Goal: Find specific page/section: Find specific page/section

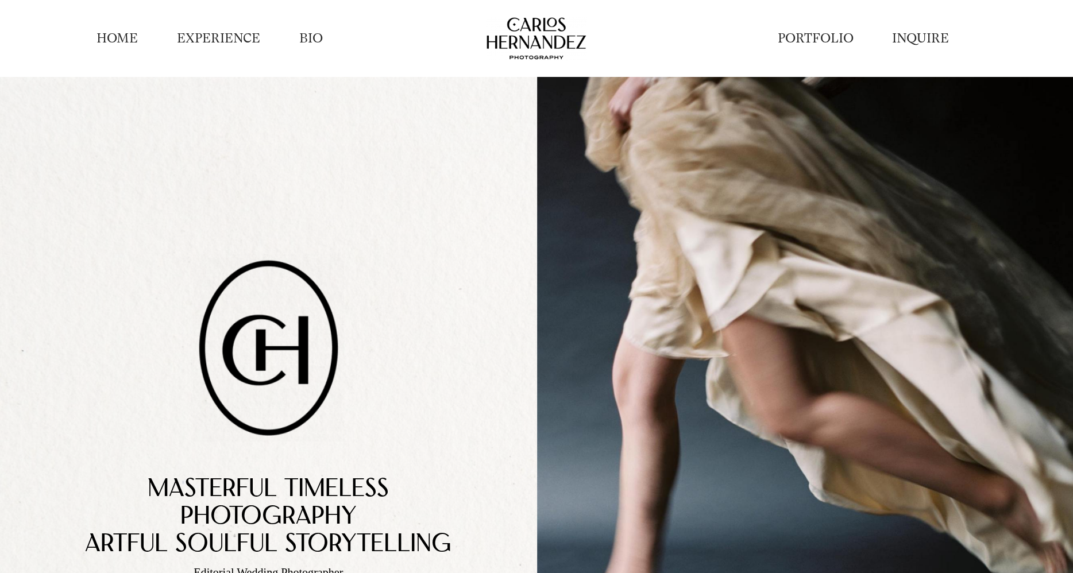
click at [919, 37] on link "INQUIRE" at bounding box center [920, 39] width 57 height 18
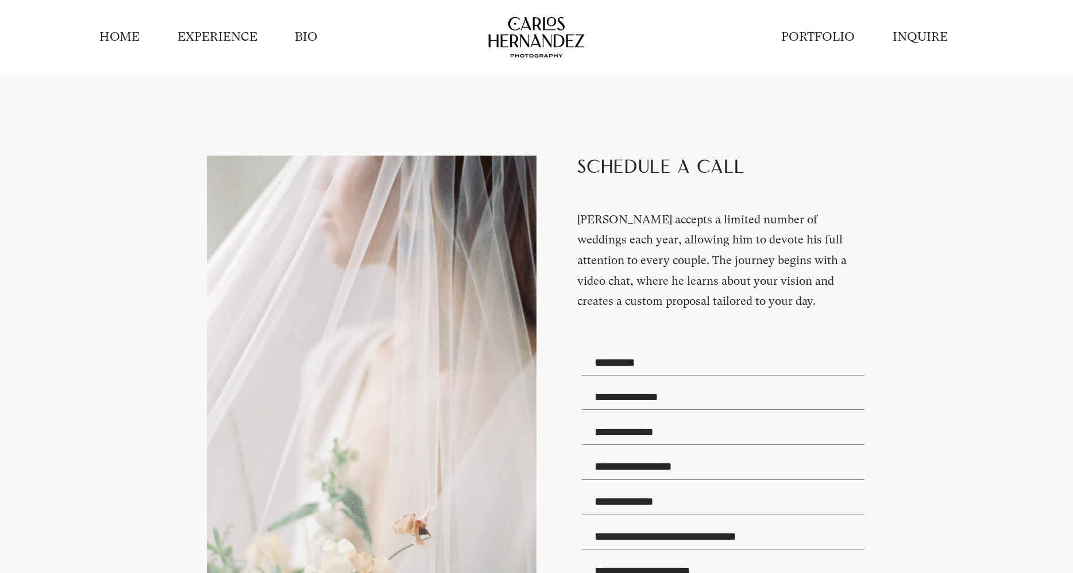
click at [227, 34] on link "EXPERIENCE" at bounding box center [217, 37] width 80 height 17
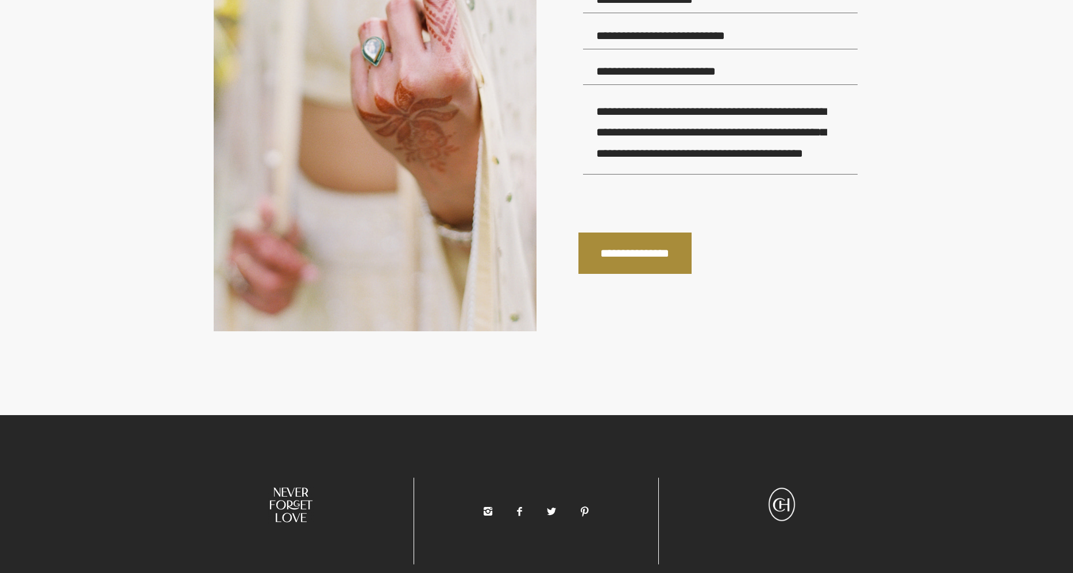
scroll to position [3073, 0]
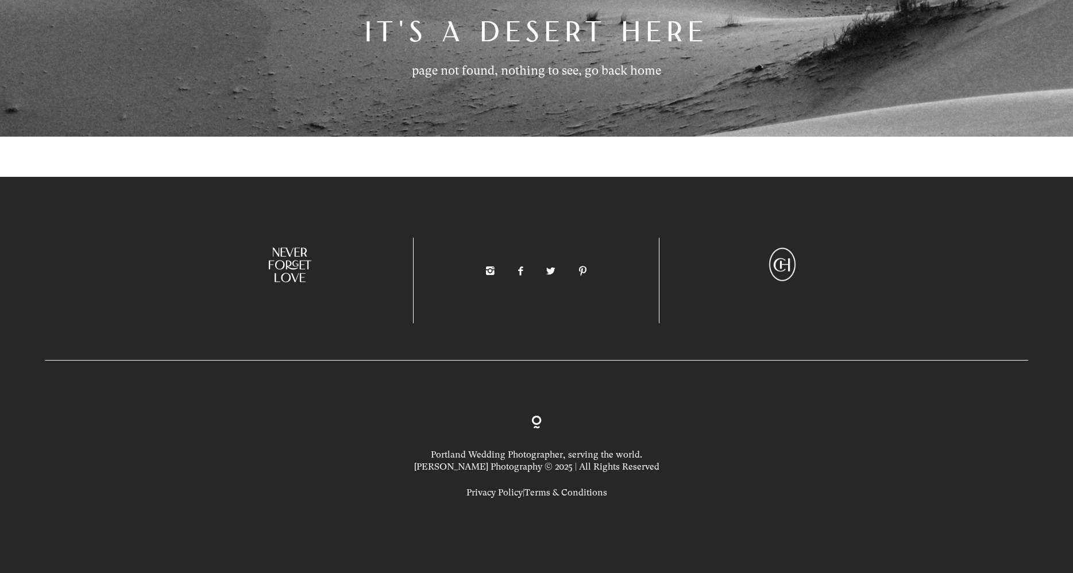
scroll to position [481, 0]
